Goal: Transaction & Acquisition: Purchase product/service

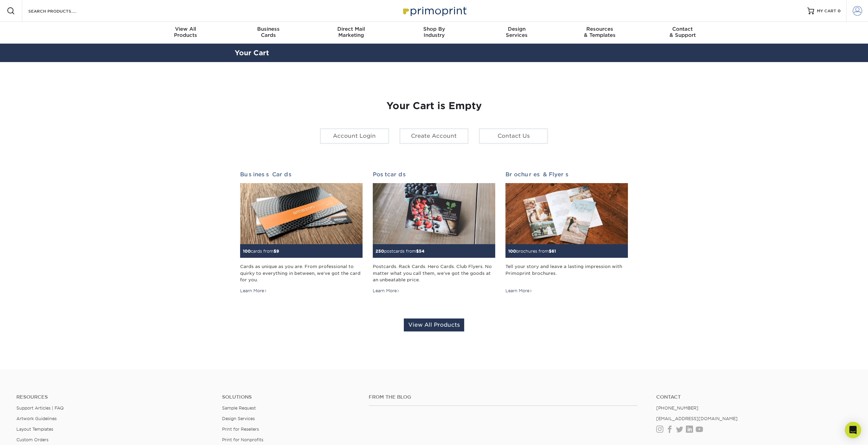
type input "[EMAIL_ADDRESS][DOMAIN_NAME]"
click at [856, 9] on span at bounding box center [858, 11] width 10 height 10
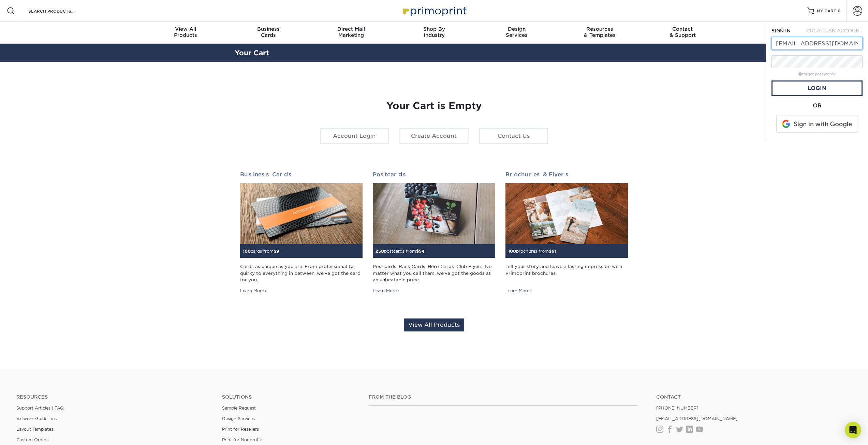
click at [796, 45] on input "kellym@willbanksinc.com" at bounding box center [816, 43] width 91 height 13
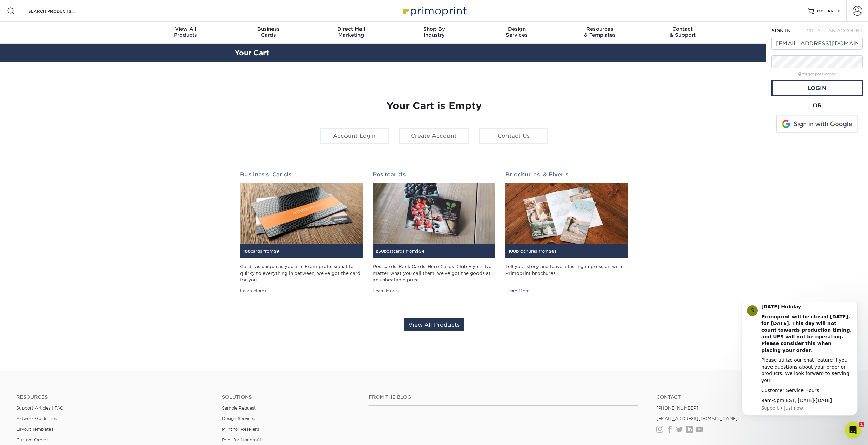
click at [740, 109] on section "YOUR CART Empty Cart Your Cart is Empty Account Login Create Account Contact Us…" at bounding box center [434, 216] width 868 height 308
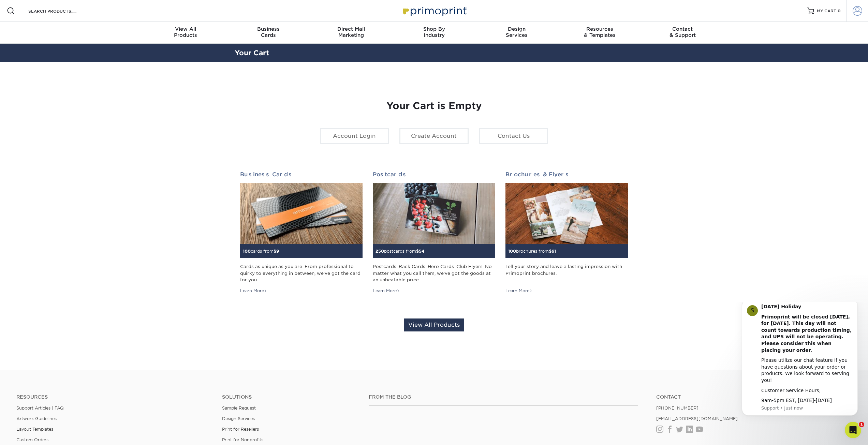
click at [858, 10] on span at bounding box center [858, 11] width 10 height 10
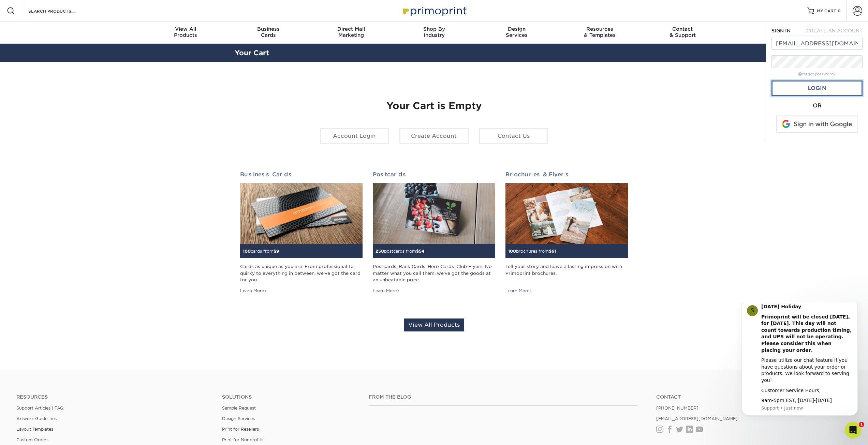
click at [796, 88] on link "Login" at bounding box center [816, 88] width 91 height 16
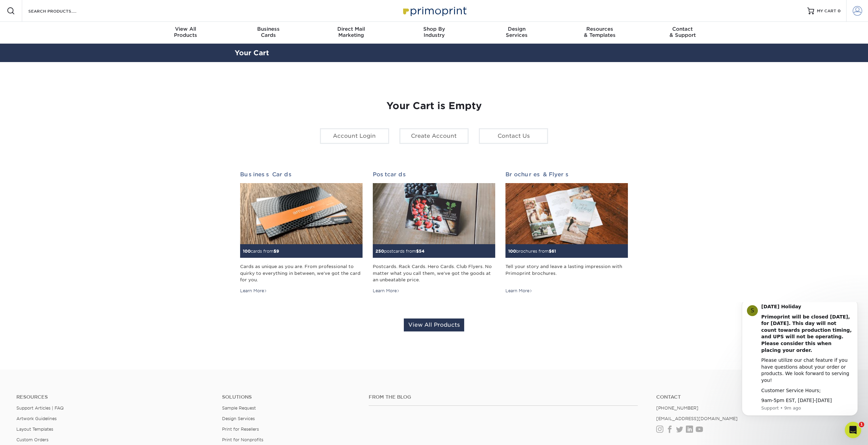
click at [857, 12] on span at bounding box center [858, 11] width 10 height 10
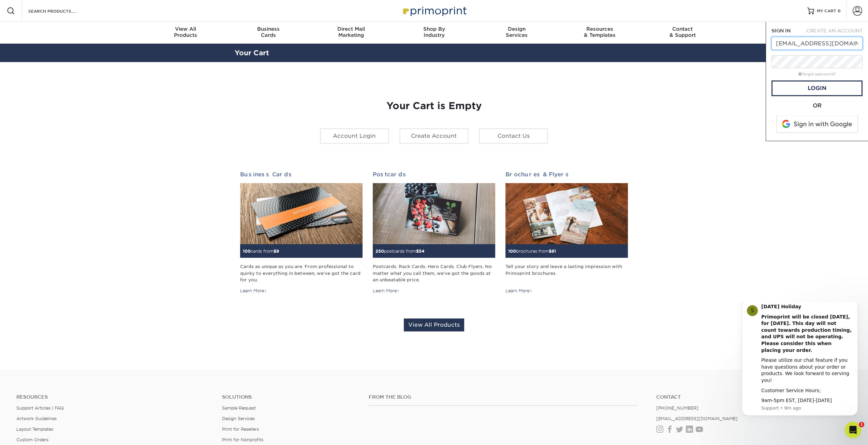
drag, startPoint x: 795, startPoint y: 42, endPoint x: 744, endPoint y: 41, distance: 50.1
click at [750, 42] on nav "Resources Menu Search Products Account SIGN IN CREATE AN ACCOUNT kellym@willban…" at bounding box center [434, 22] width 868 height 44
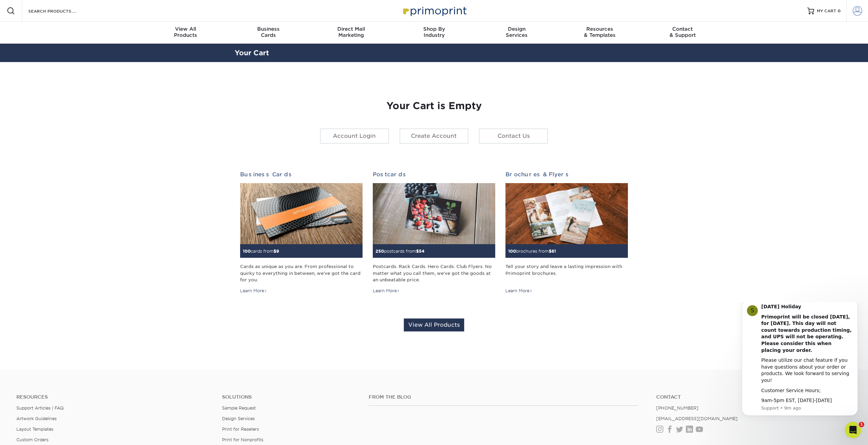
click at [862, 10] on span at bounding box center [858, 11] width 10 height 10
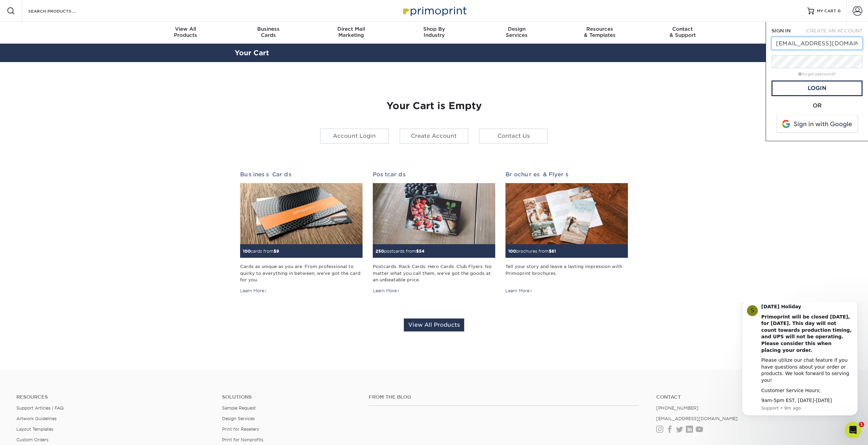
click at [795, 45] on input "kellym@willbanksinc.com" at bounding box center [816, 43] width 91 height 13
drag, startPoint x: 794, startPoint y: 43, endPoint x: 766, endPoint y: 45, distance: 28.3
click at [771, 45] on input "kellym@willbanksinc.com" at bounding box center [816, 43] width 91 height 13
type input "jeremyg@willbanksinc.com"
click at [780, 73] on div "forgot password?" at bounding box center [816, 74] width 91 height 8
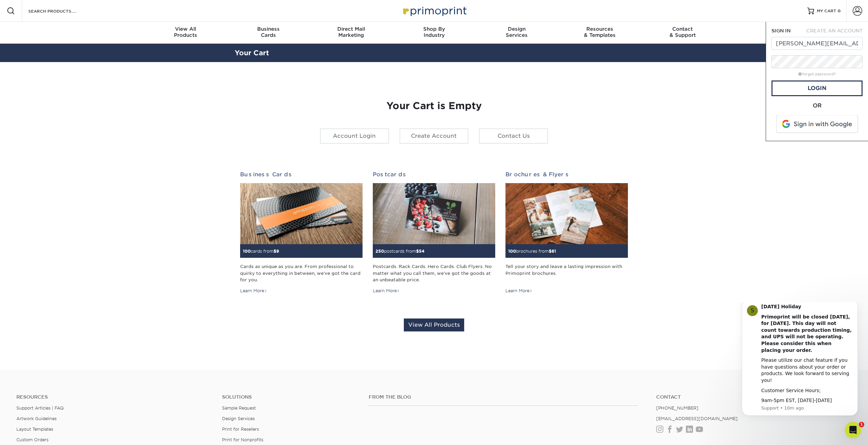
click at [760, 133] on section "YOUR CART Empty Cart Your Cart is Empty Account Login Create Account Contact Us…" at bounding box center [434, 216] width 868 height 308
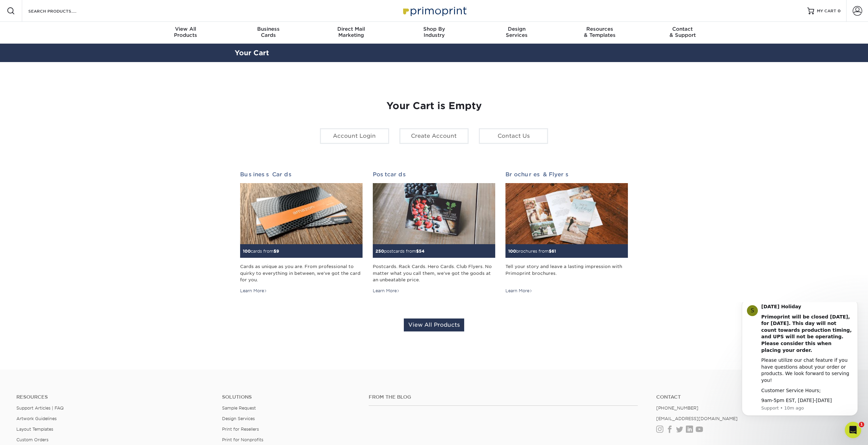
click at [744, 159] on section "YOUR CART Empty Cart Your Cart is Empty Account Login Create Account Contact Us…" at bounding box center [434, 216] width 868 height 308
click at [856, 11] on span at bounding box center [858, 11] width 10 height 10
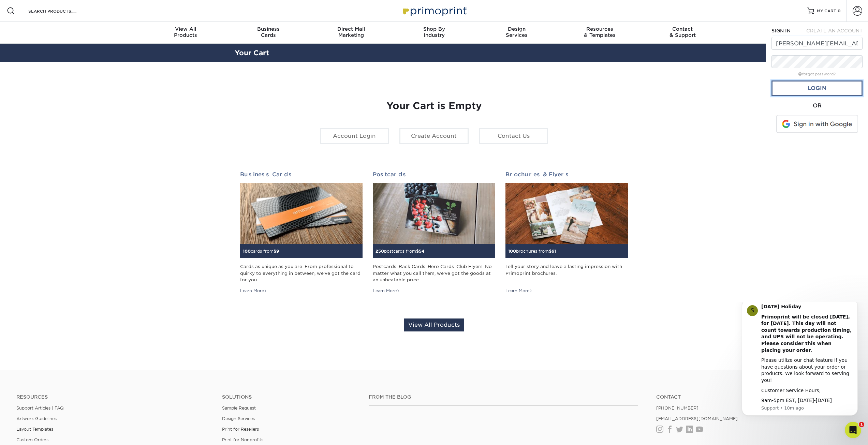
click at [829, 90] on link "Login" at bounding box center [816, 88] width 91 height 16
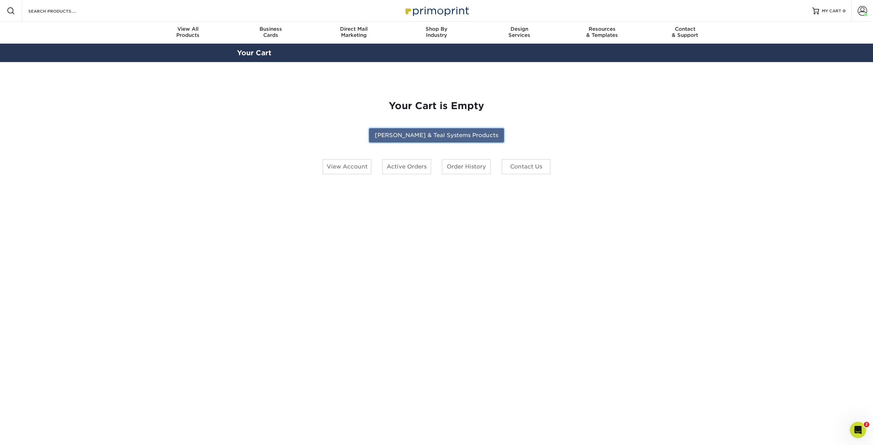
click at [411, 134] on link "[PERSON_NAME] & Teal Systems Products" at bounding box center [436, 135] width 135 height 14
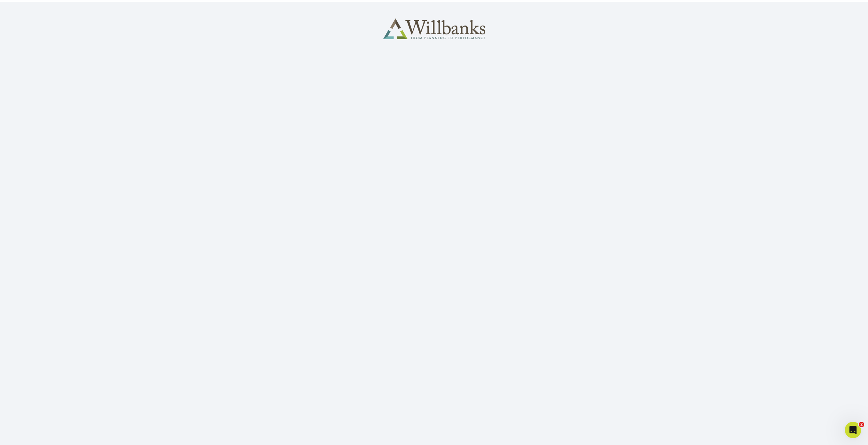
scroll to position [8, 0]
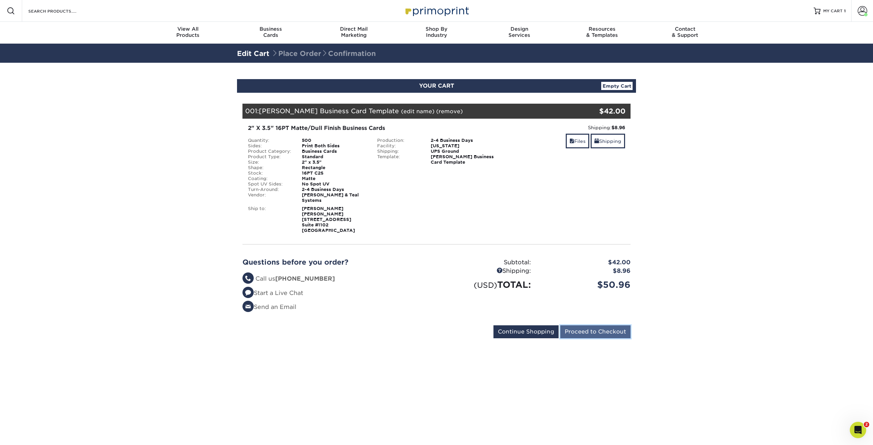
click at [590, 326] on input "Proceed to Checkout" at bounding box center [595, 331] width 70 height 13
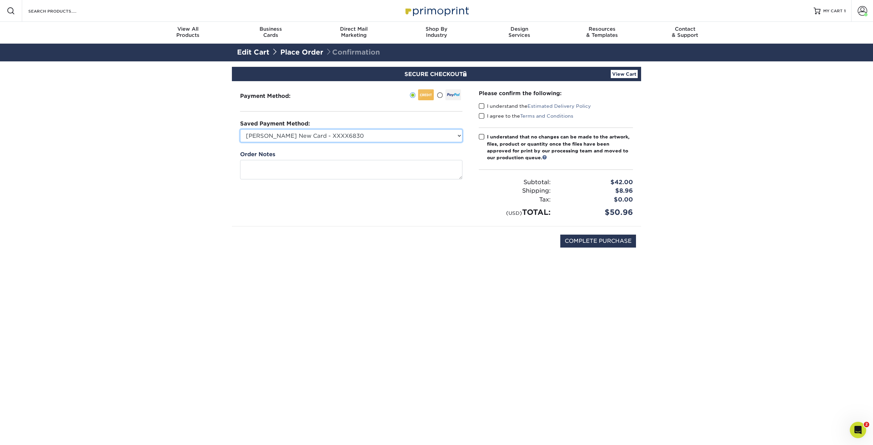
click at [439, 134] on select "Kelly M New Card - XXXX6830 Kelly Mateer - XXXX8617 Visa - XXXX6830 Visa - XXXX…" at bounding box center [351, 135] width 222 height 13
select select "74922"
click at [240, 129] on select "Kelly M New Card - XXXX6830 Kelly Mateer - XXXX8617 Visa - XXXX6830 Visa - XXXX…" at bounding box center [351, 135] width 222 height 13
click at [482, 105] on span at bounding box center [482, 106] width 6 height 6
click at [0, 0] on input "I understand the Estimated Delivery Policy" at bounding box center [0, 0] width 0 height 0
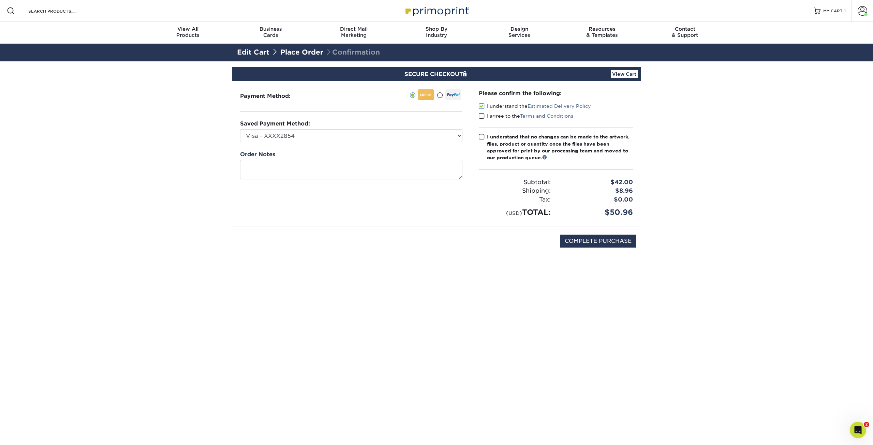
click at [481, 115] on span at bounding box center [482, 116] width 6 height 6
click at [0, 0] on input "I agree to the Terms and Conditions" at bounding box center [0, 0] width 0 height 0
click at [481, 135] on span at bounding box center [482, 137] width 6 height 6
click at [0, 0] on input "I understand that no changes can be made to the artwork, files, product or quan…" at bounding box center [0, 0] width 0 height 0
click at [599, 241] on input "COMPLETE PURCHASE" at bounding box center [598, 241] width 76 height 13
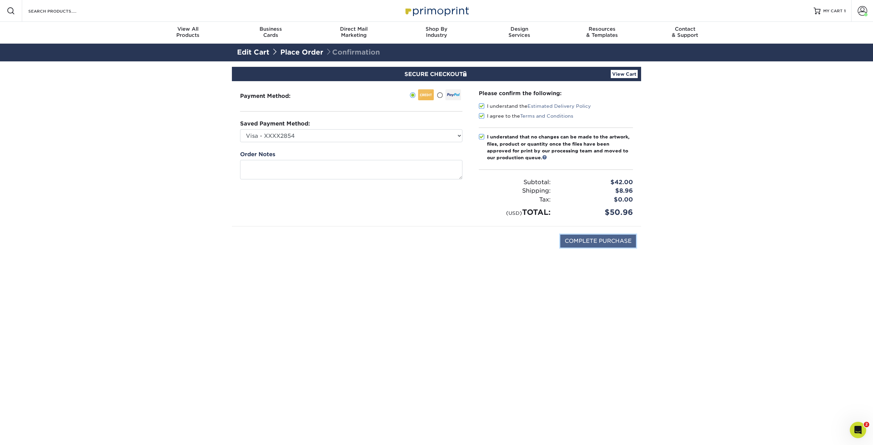
type input "PROCESSING, PLEASE WAIT..."
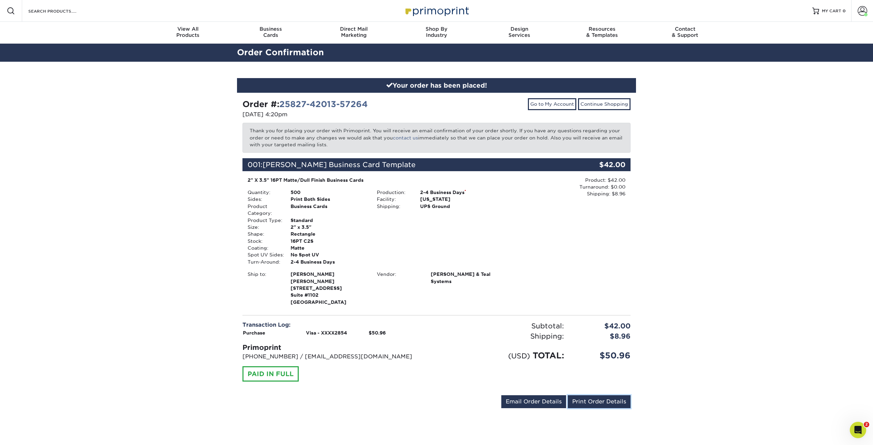
drag, startPoint x: 597, startPoint y: 401, endPoint x: 108, endPoint y: 309, distance: 497.4
click at [597, 401] on link "Print Order Details" at bounding box center [599, 401] width 63 height 13
